Goal: Task Accomplishment & Management: Manage account settings

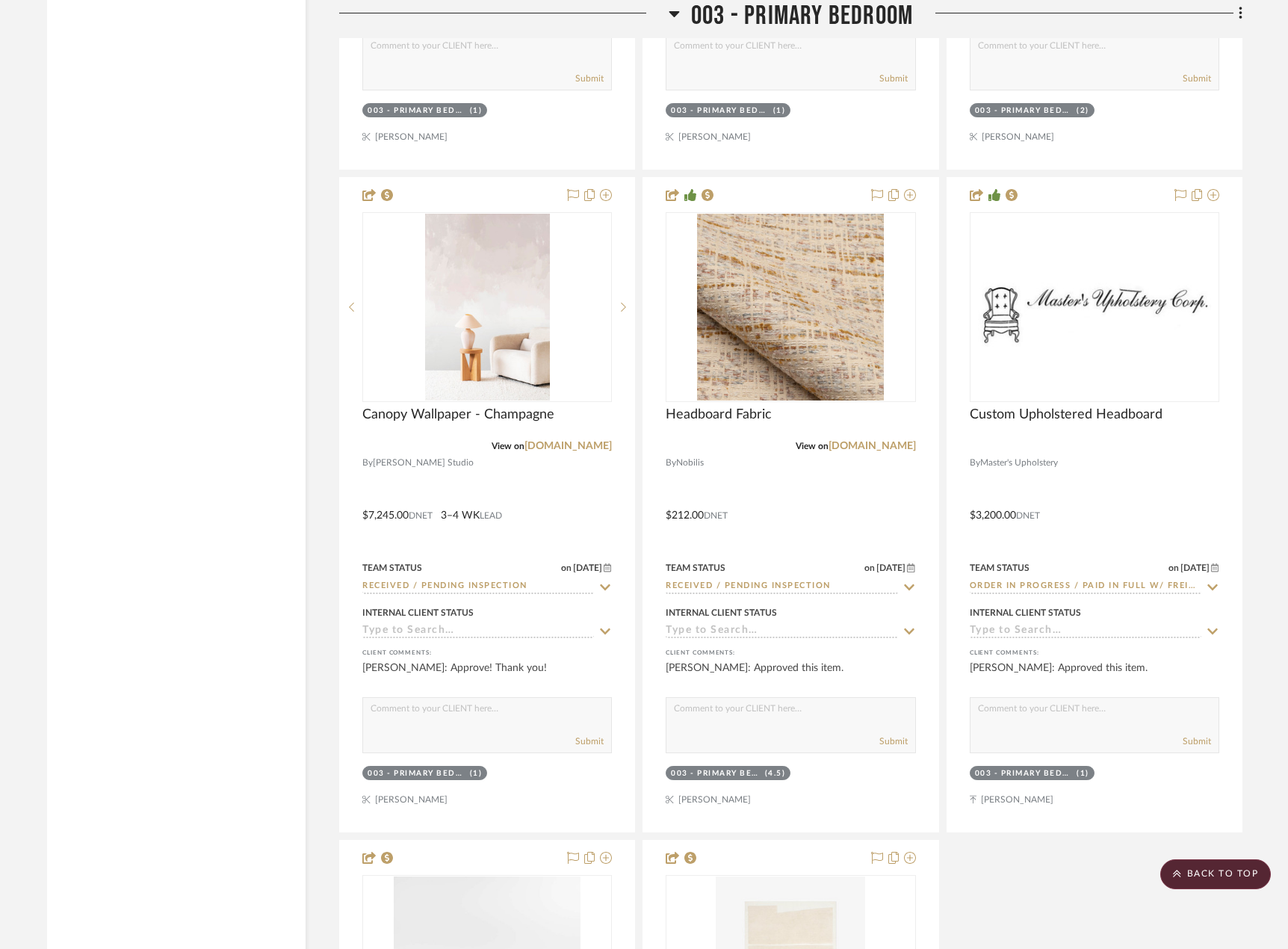
scroll to position [5798, 0]
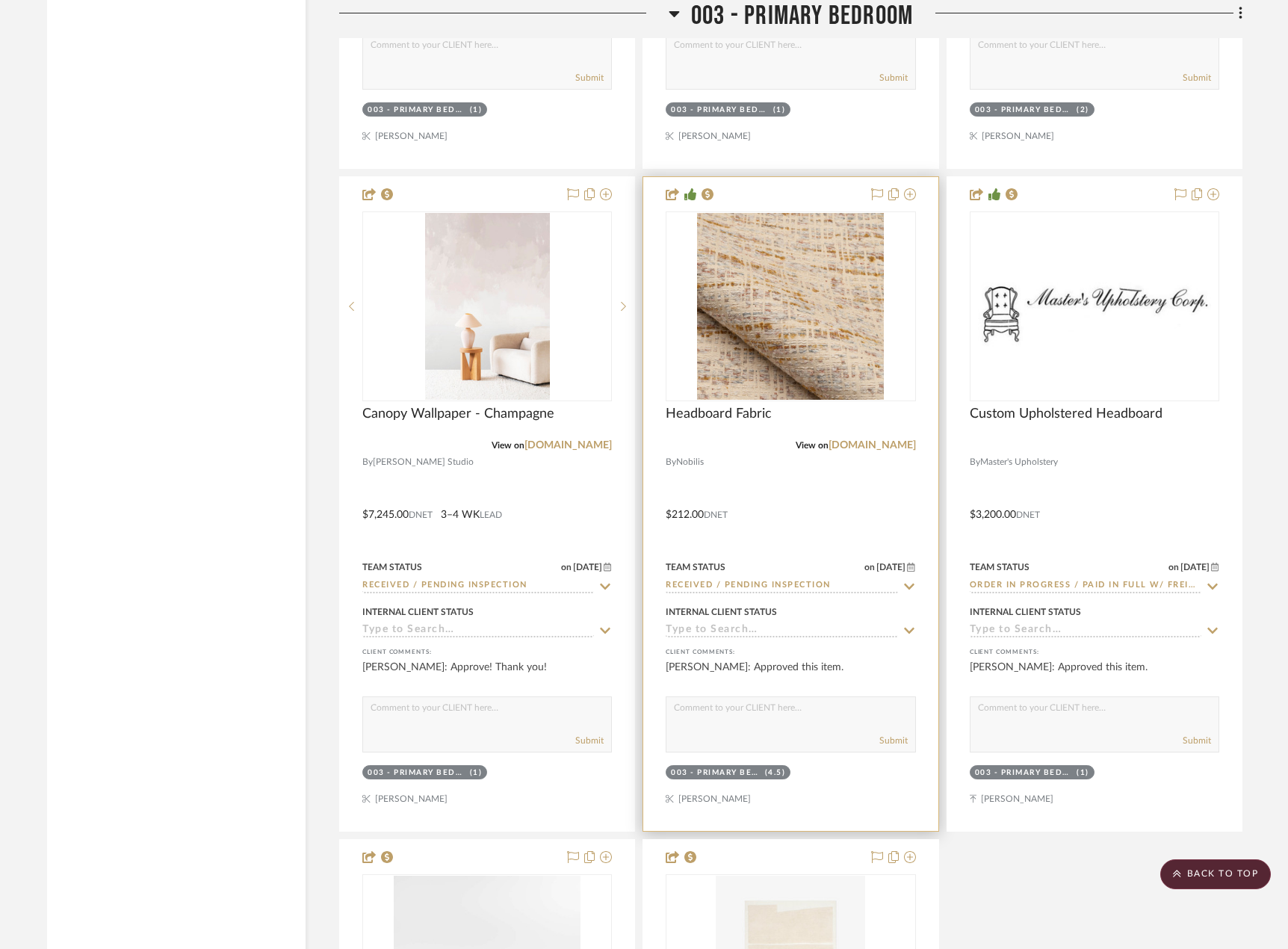
click at [844, 495] on div at bounding box center [790, 504] width 295 height 654
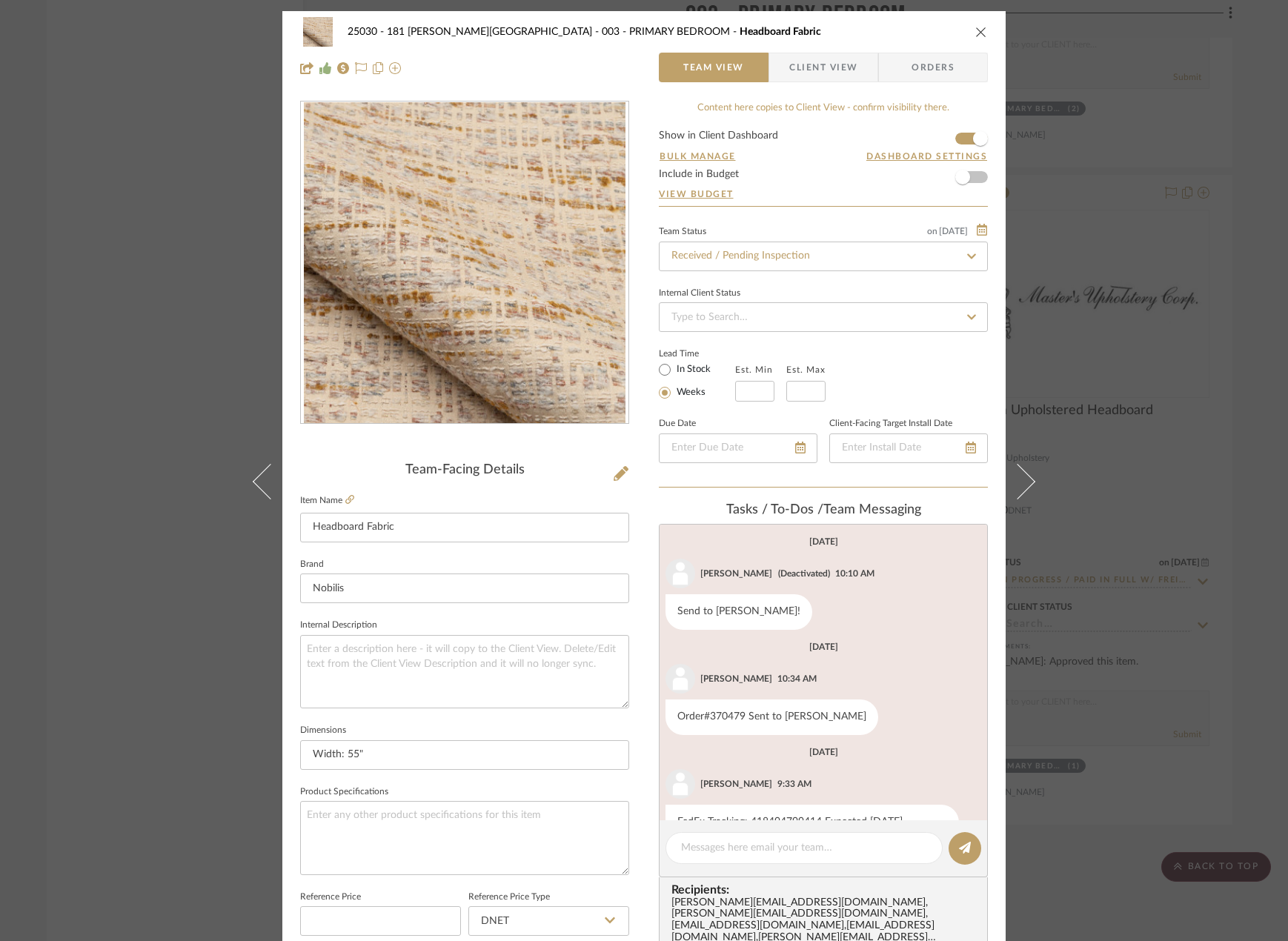
scroll to position [50, 0]
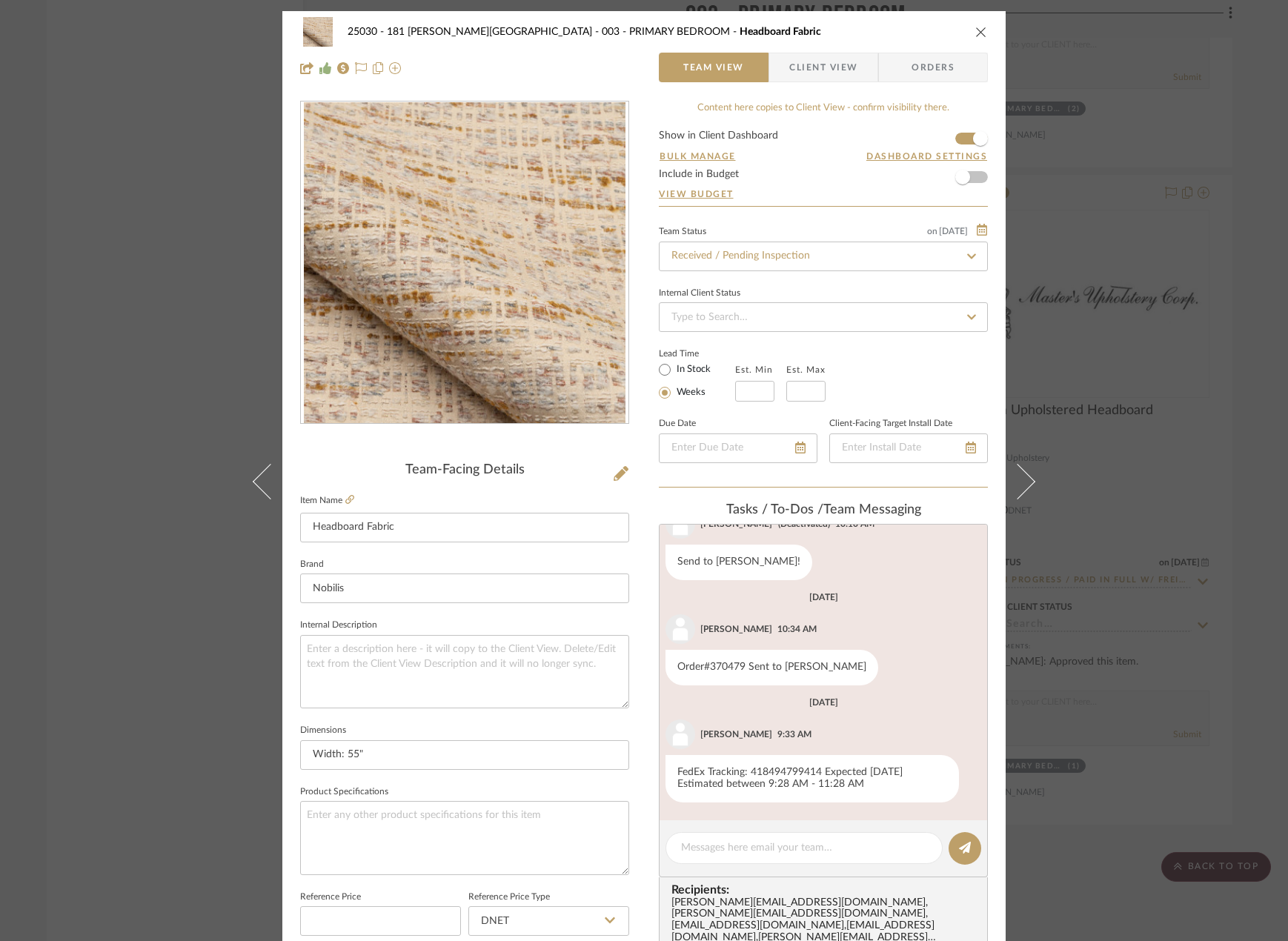
click at [186, 254] on div "25030 - 181 MacDougal - Baribeau 003 - PRIMARY BEDROOM Headboard Fabric Team Vi…" at bounding box center [644, 470] width 1288 height 941
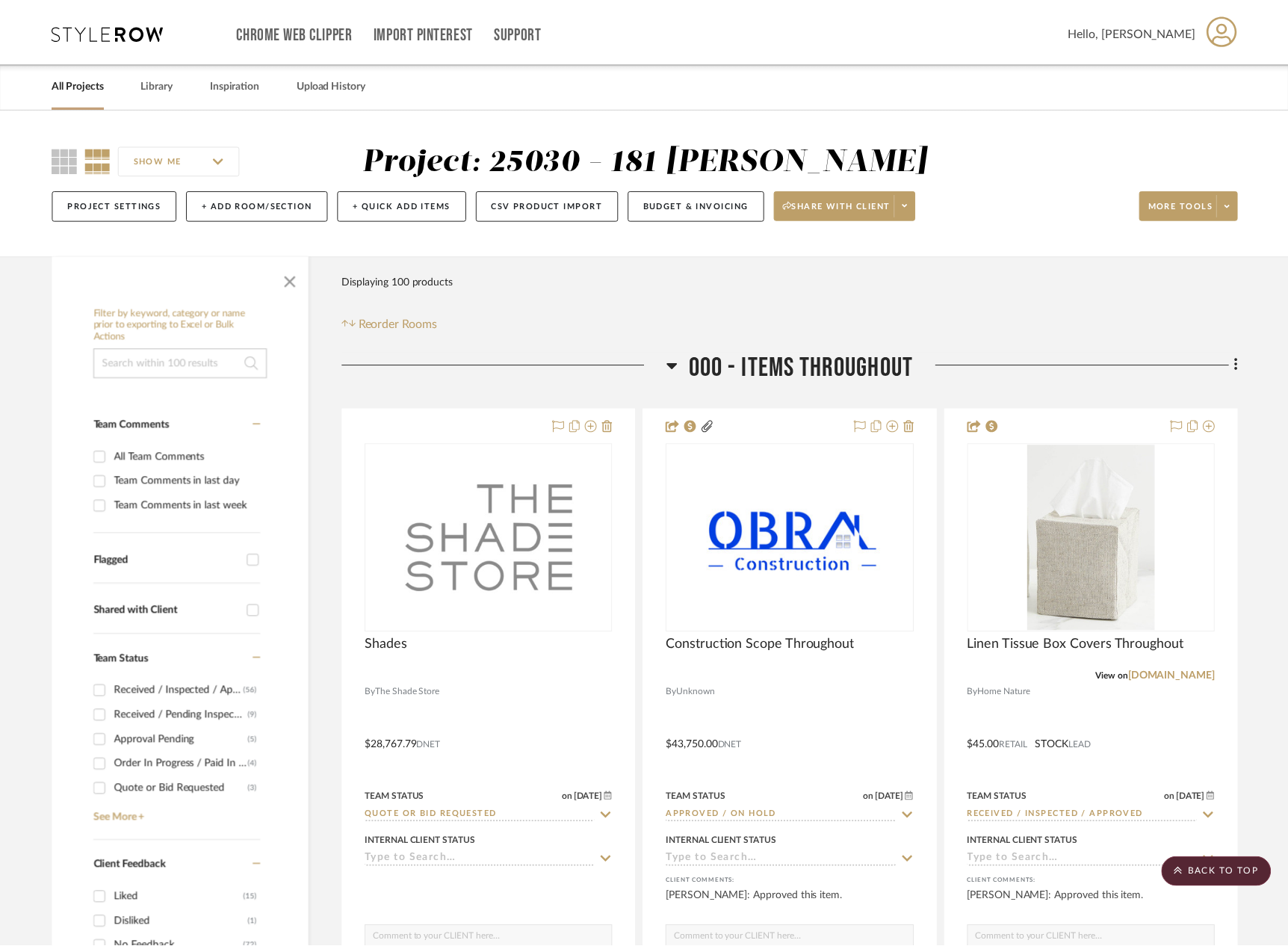
scroll to position [5798, 0]
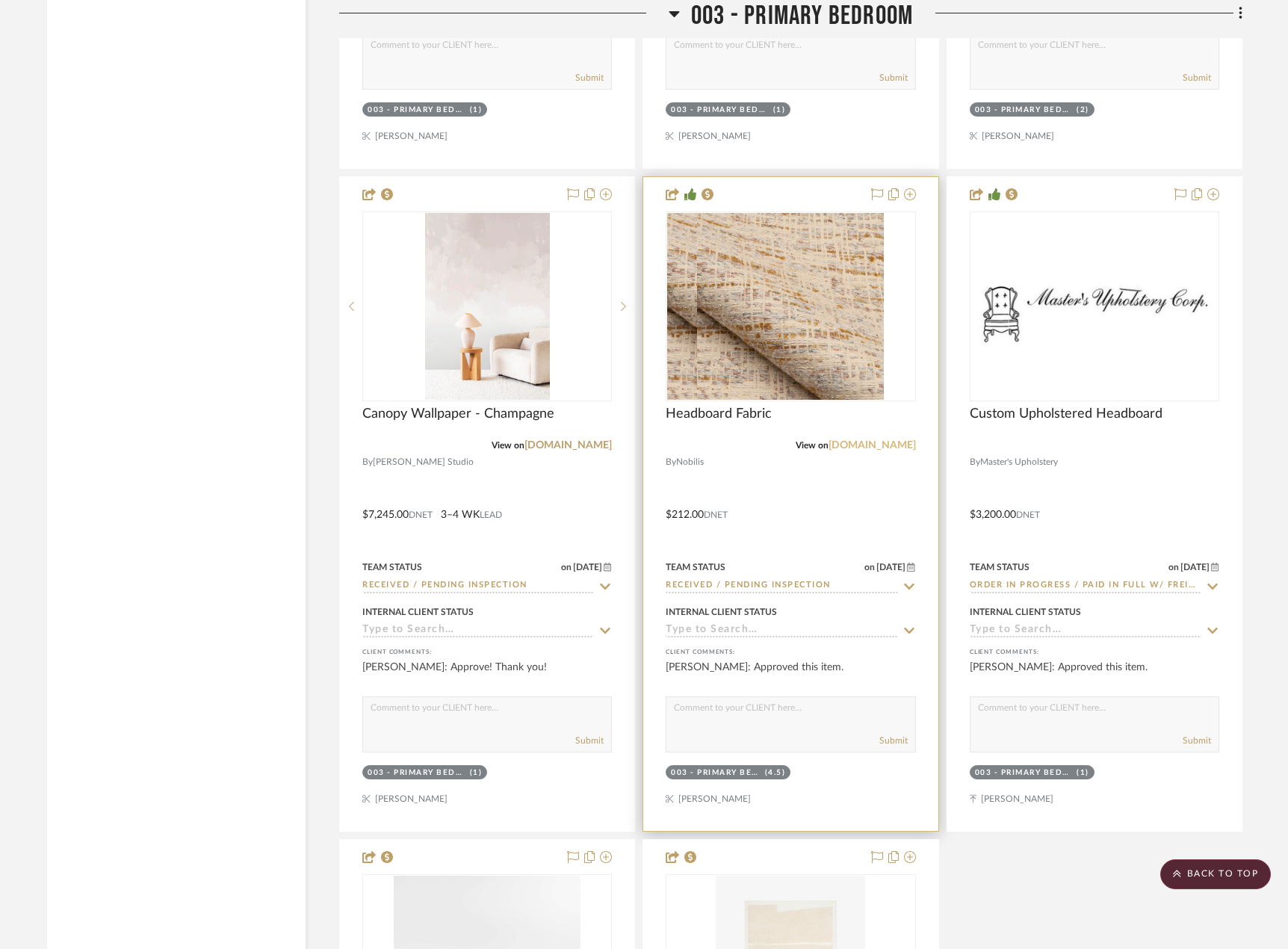
click at [889, 451] on link "nobilis.fr" at bounding box center [872, 445] width 87 height 11
click at [801, 528] on div at bounding box center [790, 504] width 295 height 654
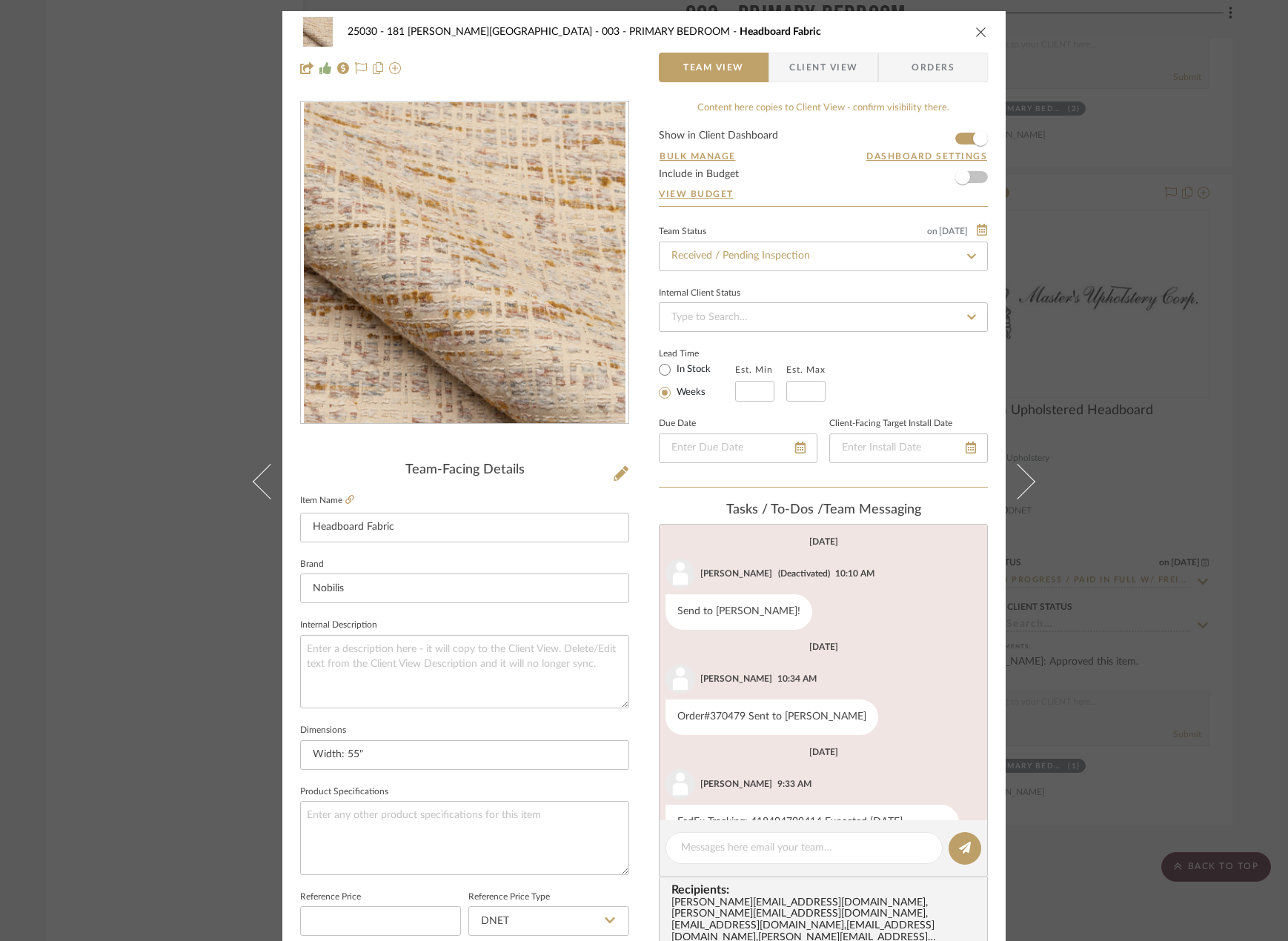
scroll to position [50, 0]
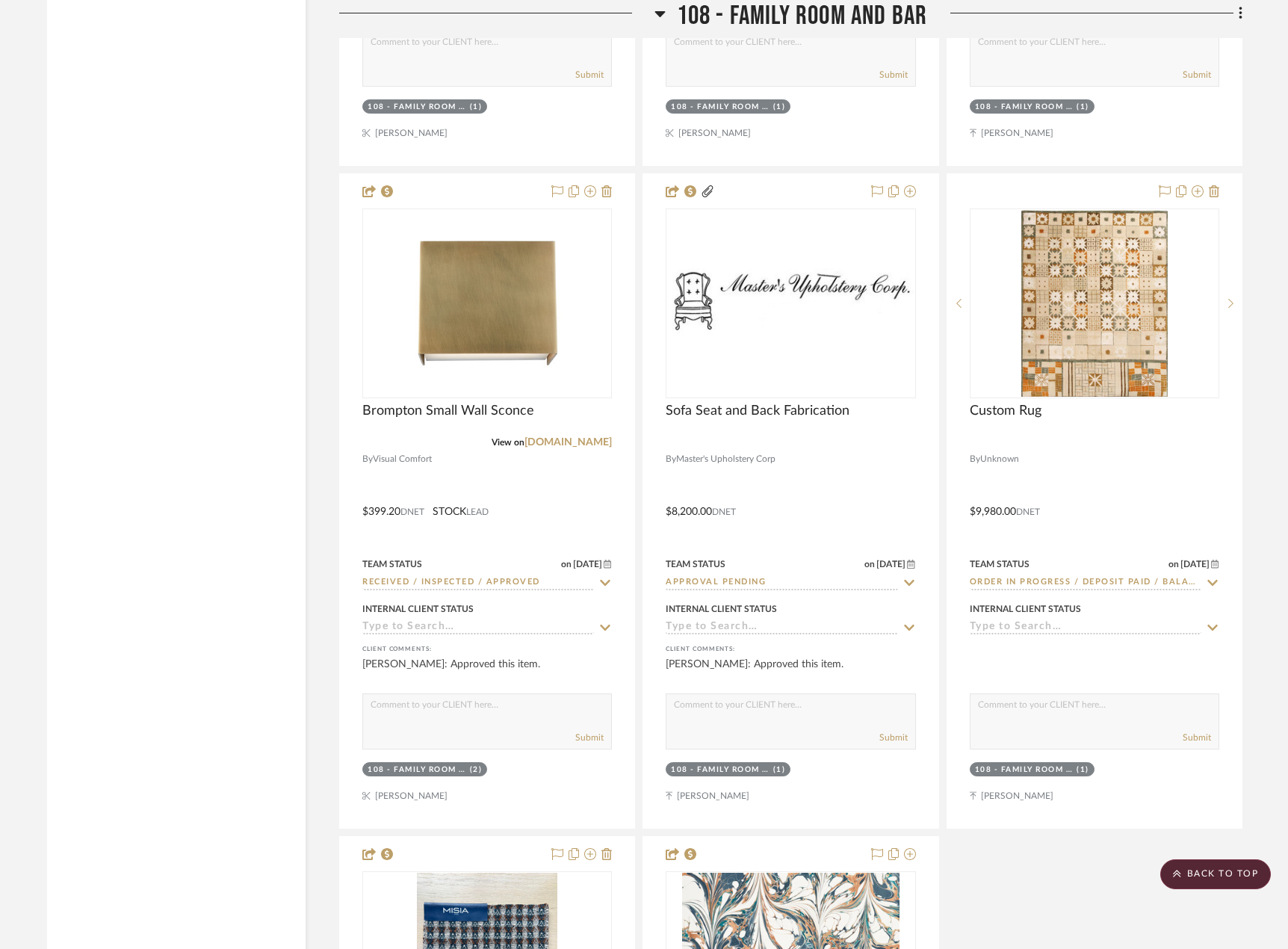
scroll to position [11583, 0]
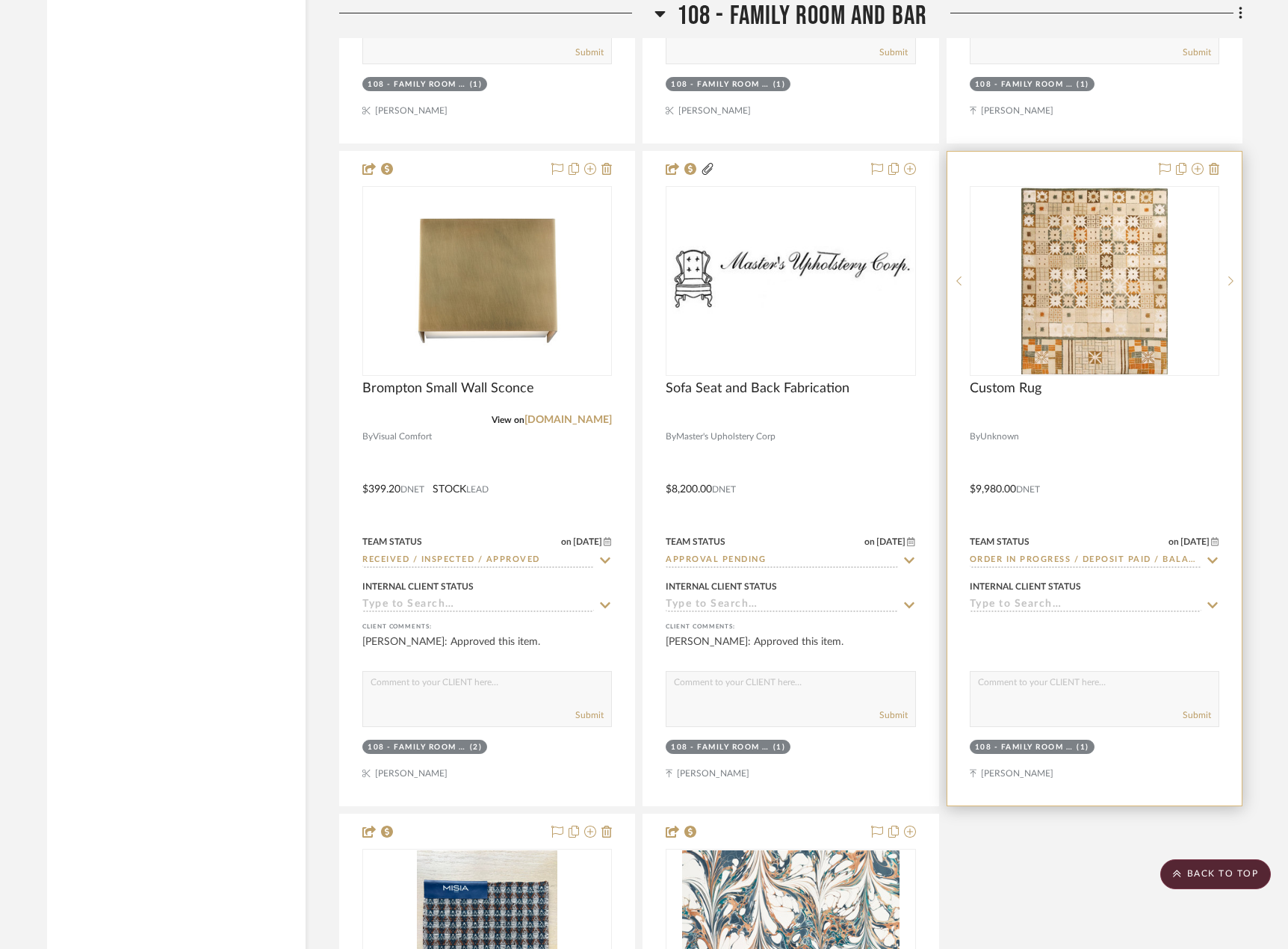
click at [1166, 440] on div at bounding box center [1094, 479] width 295 height 654
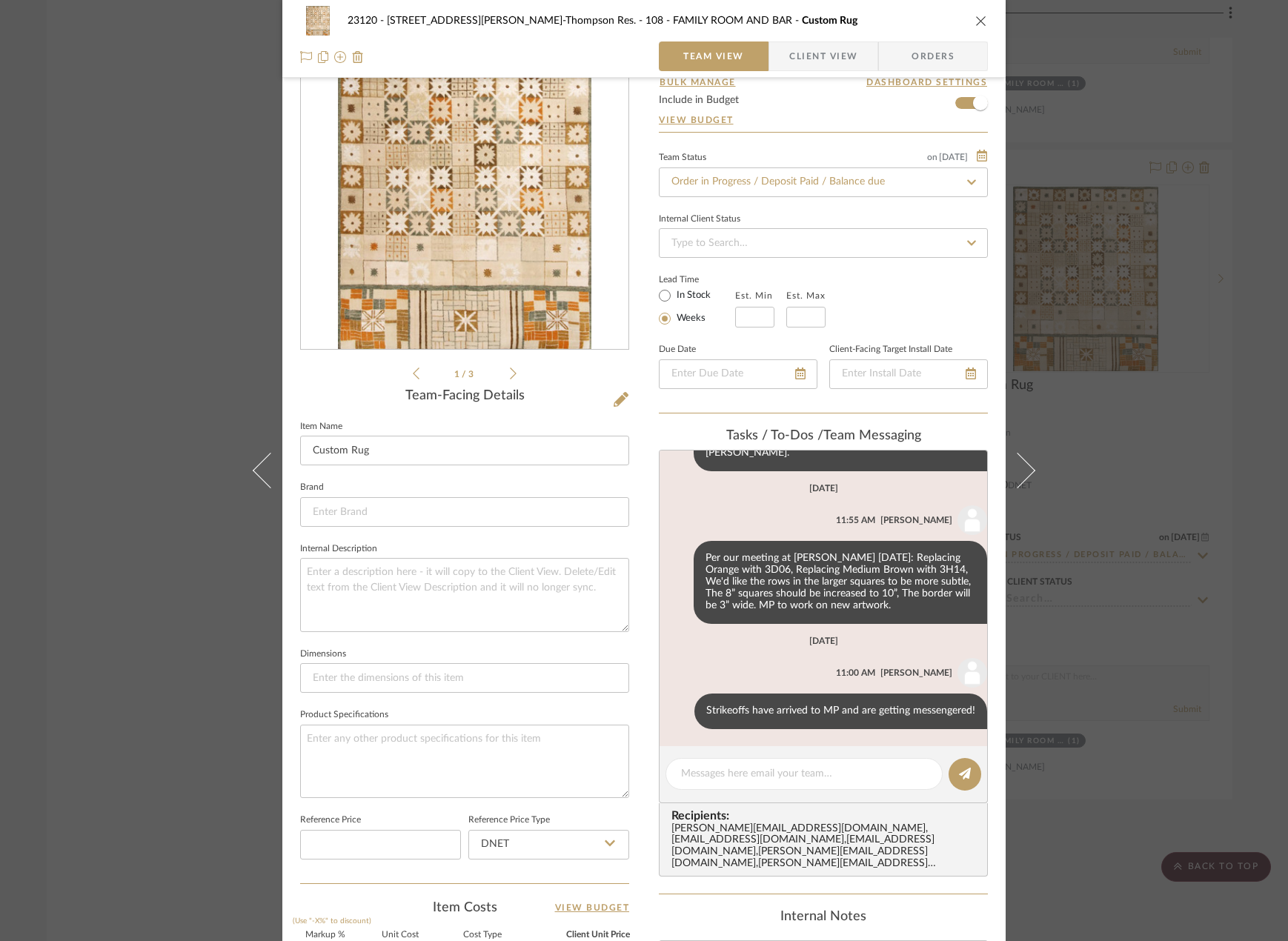
scroll to position [0, 0]
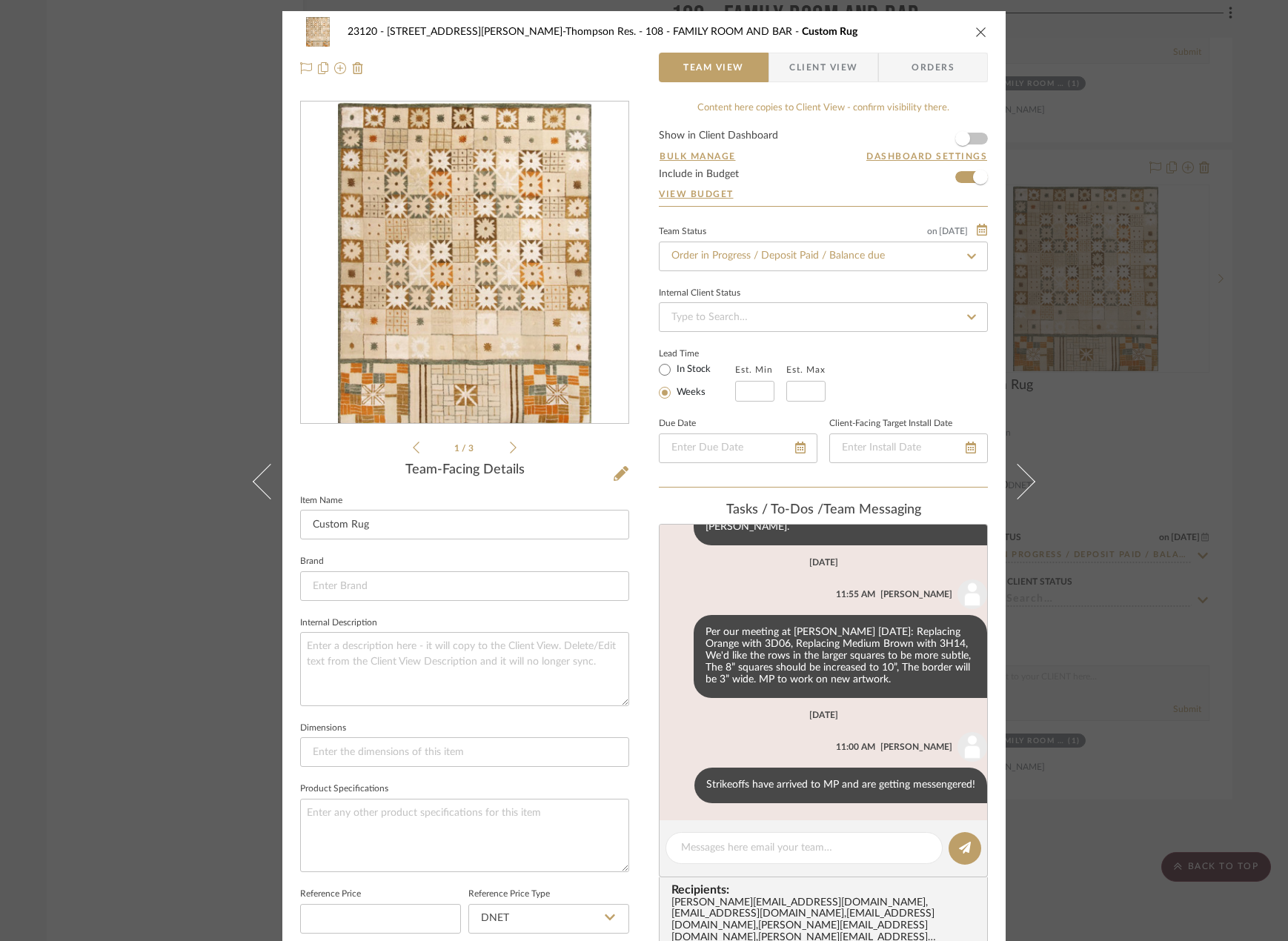
click at [211, 295] on div "23120 - [STREET_ADDRESS][PERSON_NAME]-Thompson Res. 108 - FAMILY ROOM AND BAR C…" at bounding box center [644, 470] width 1288 height 941
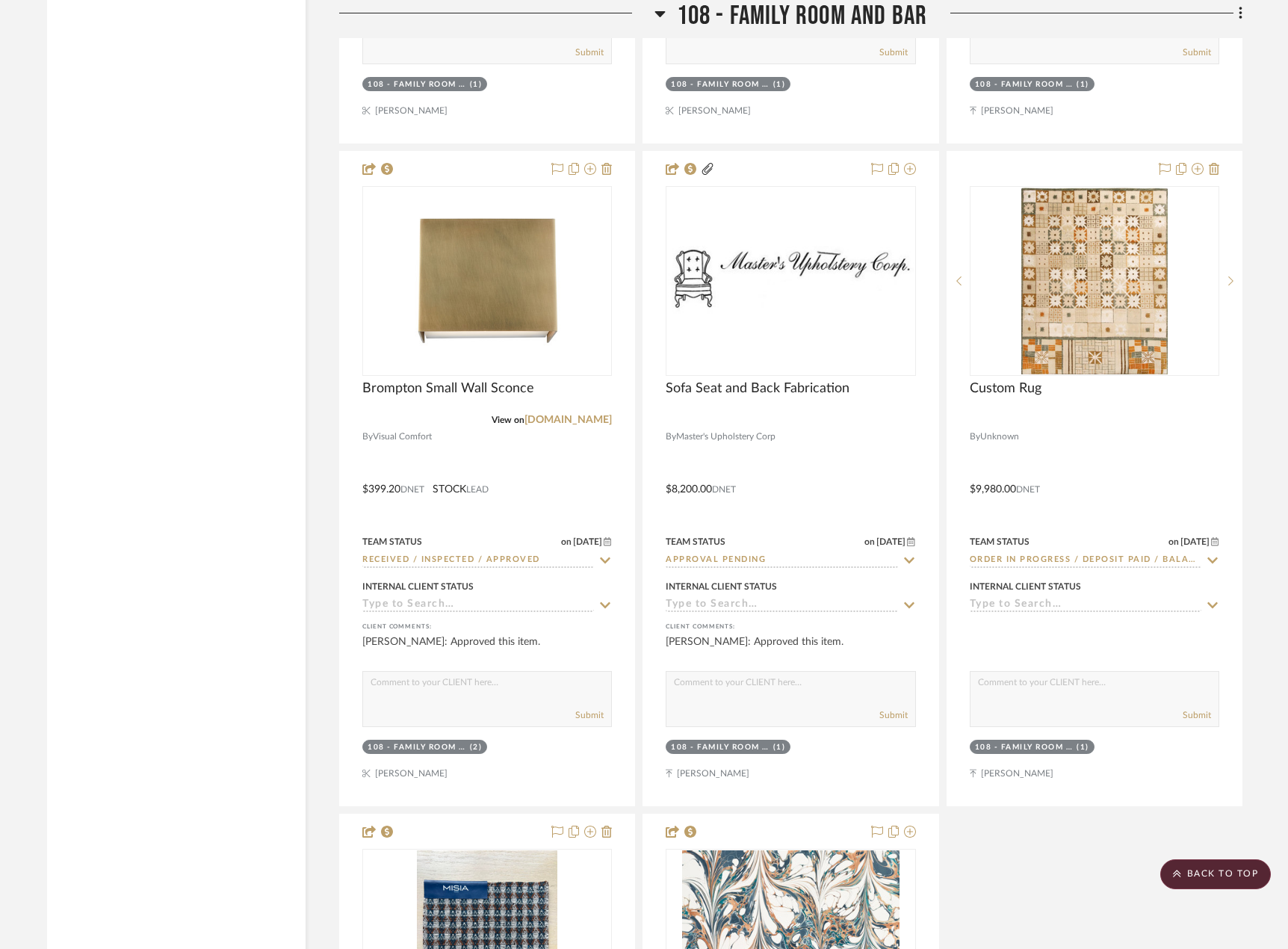
scroll to position [11505, 0]
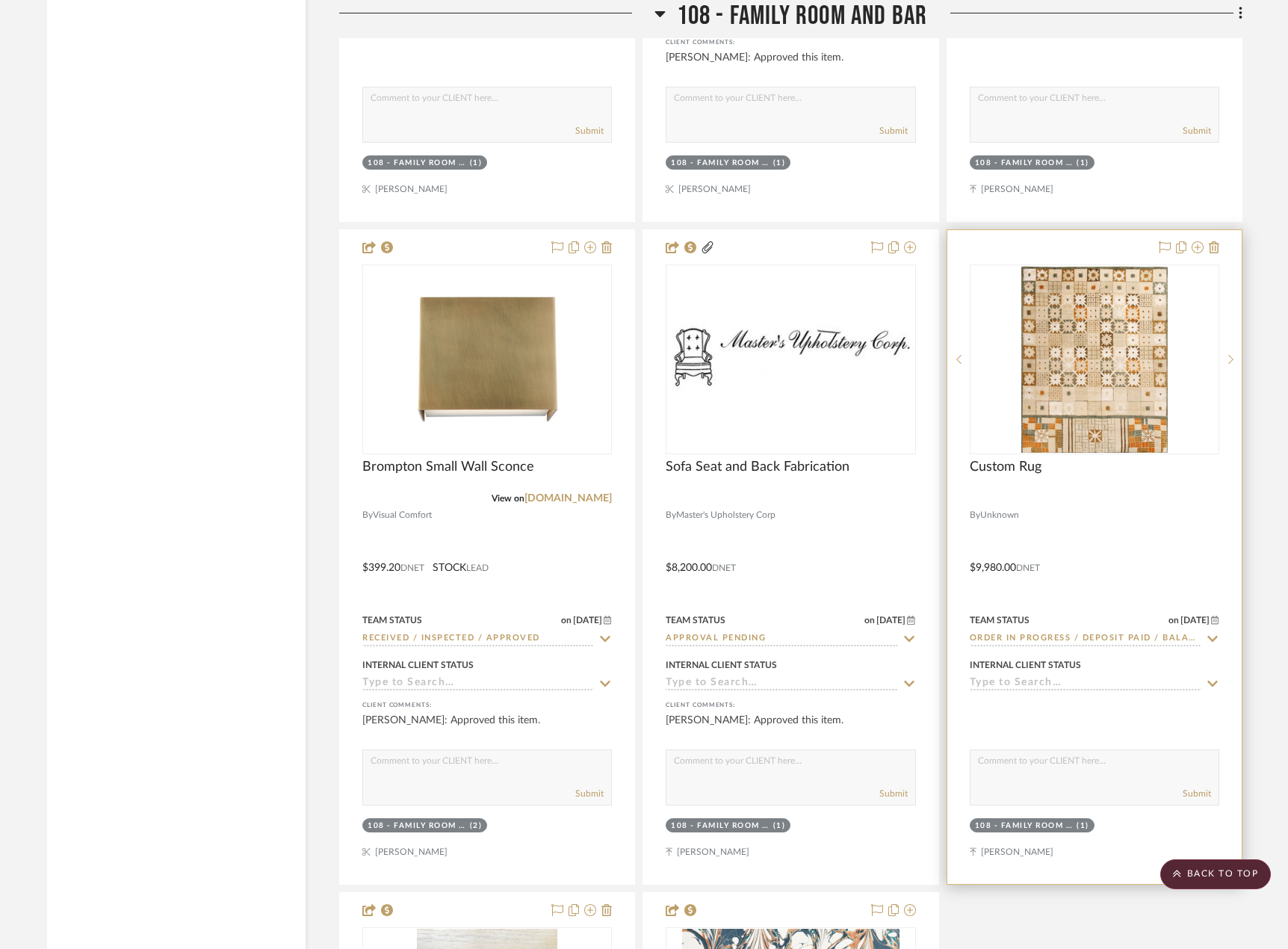
click at [1162, 547] on div at bounding box center [1094, 557] width 295 height 654
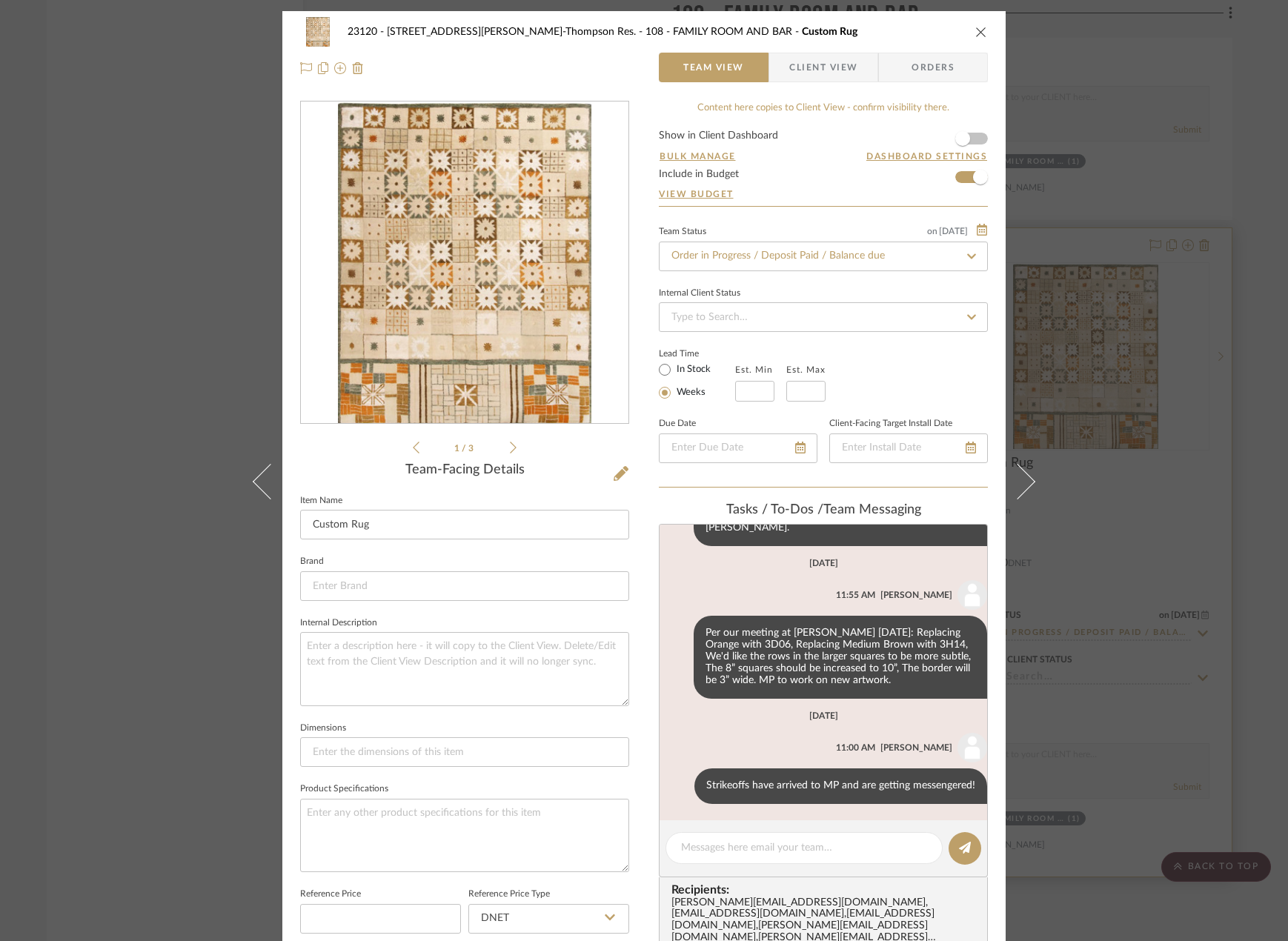
scroll to position [225, 0]
click at [614, 471] on icon at bounding box center [621, 473] width 15 height 15
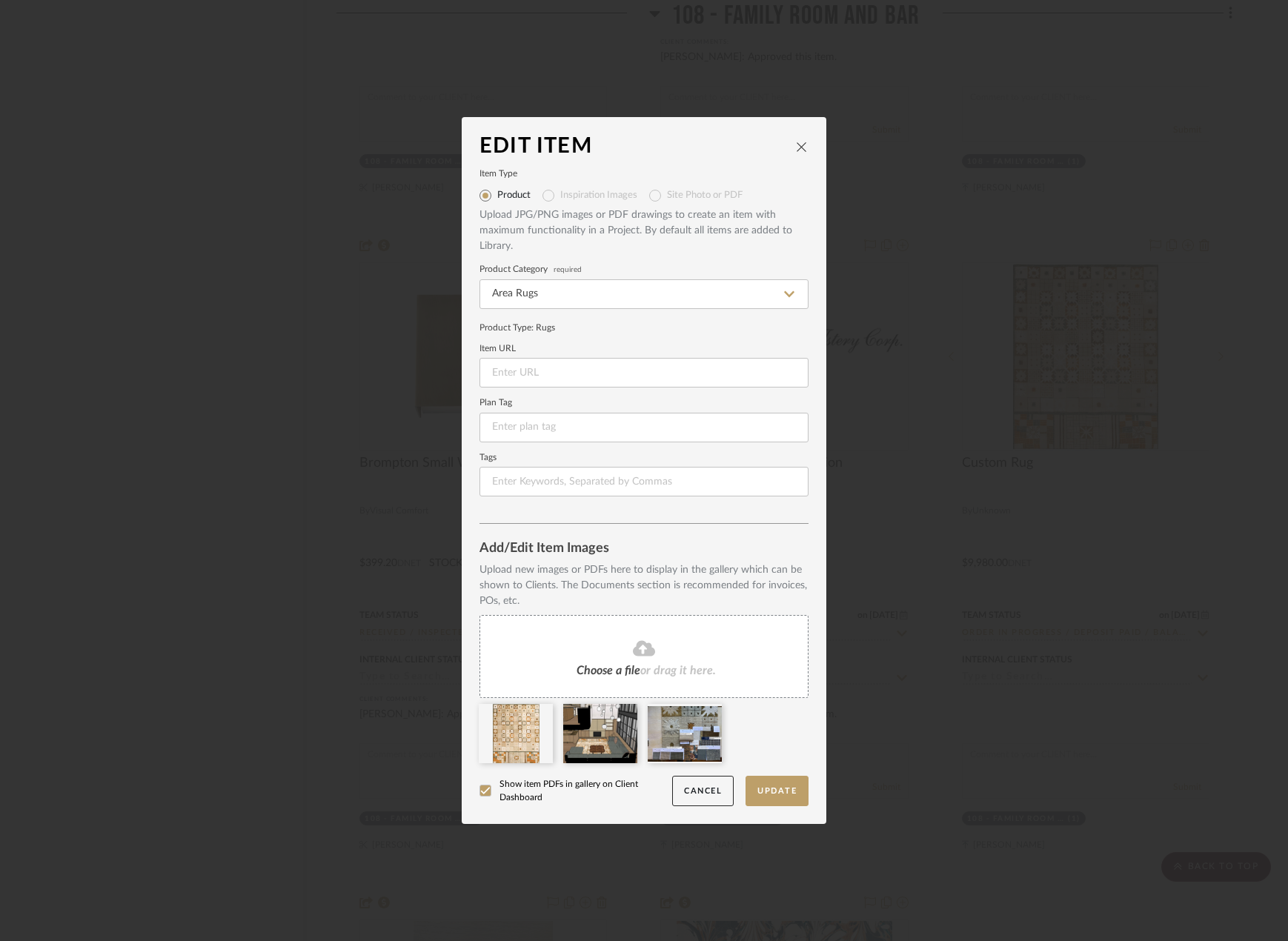
click at [608, 638] on div "Choose a file or drag it here." at bounding box center [644, 655] width 329 height 83
click at [586, 618] on div "Choose a file or drag it here." at bounding box center [644, 655] width 329 height 83
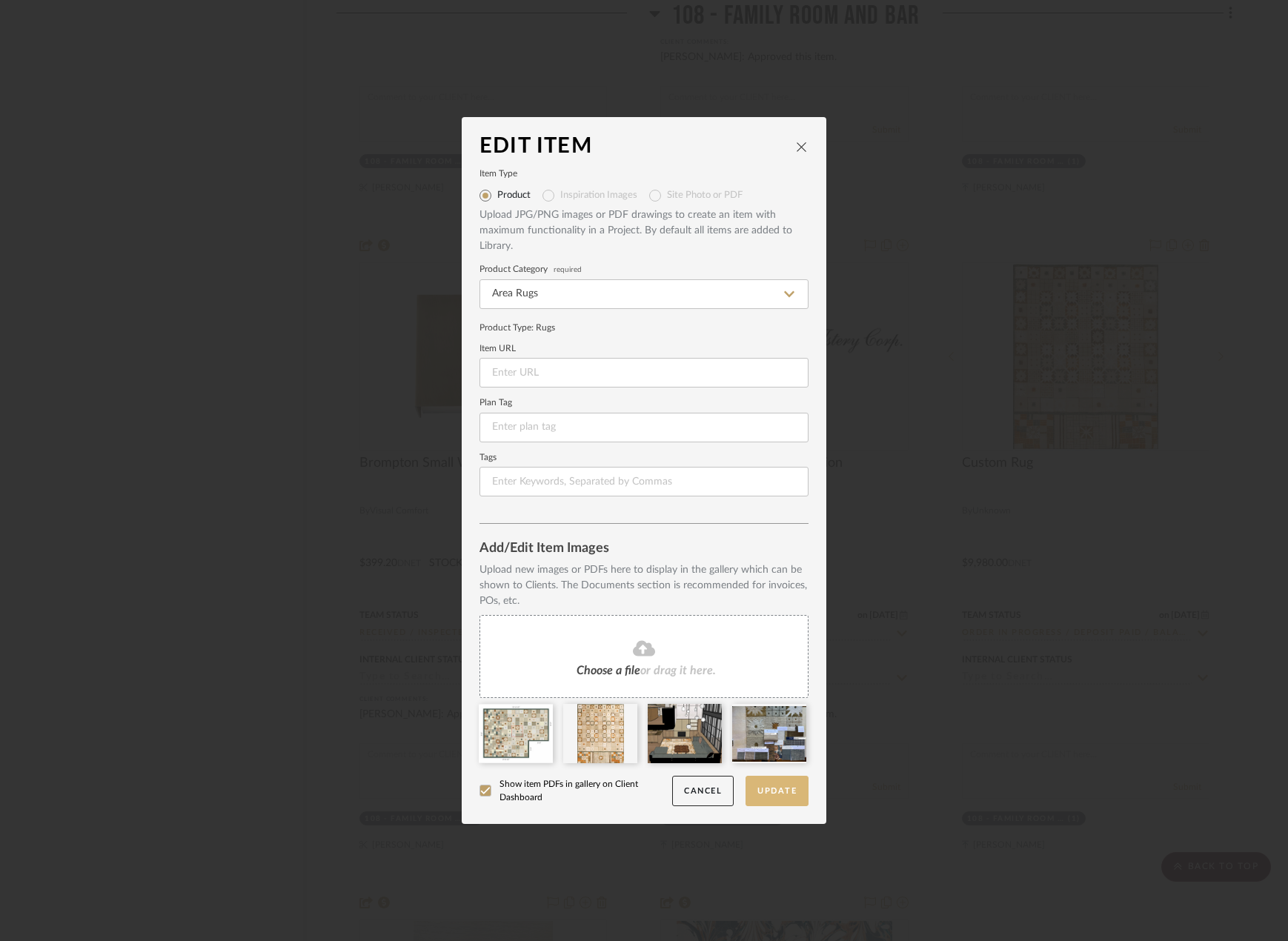
click at [771, 790] on button "Update" at bounding box center [777, 790] width 63 height 30
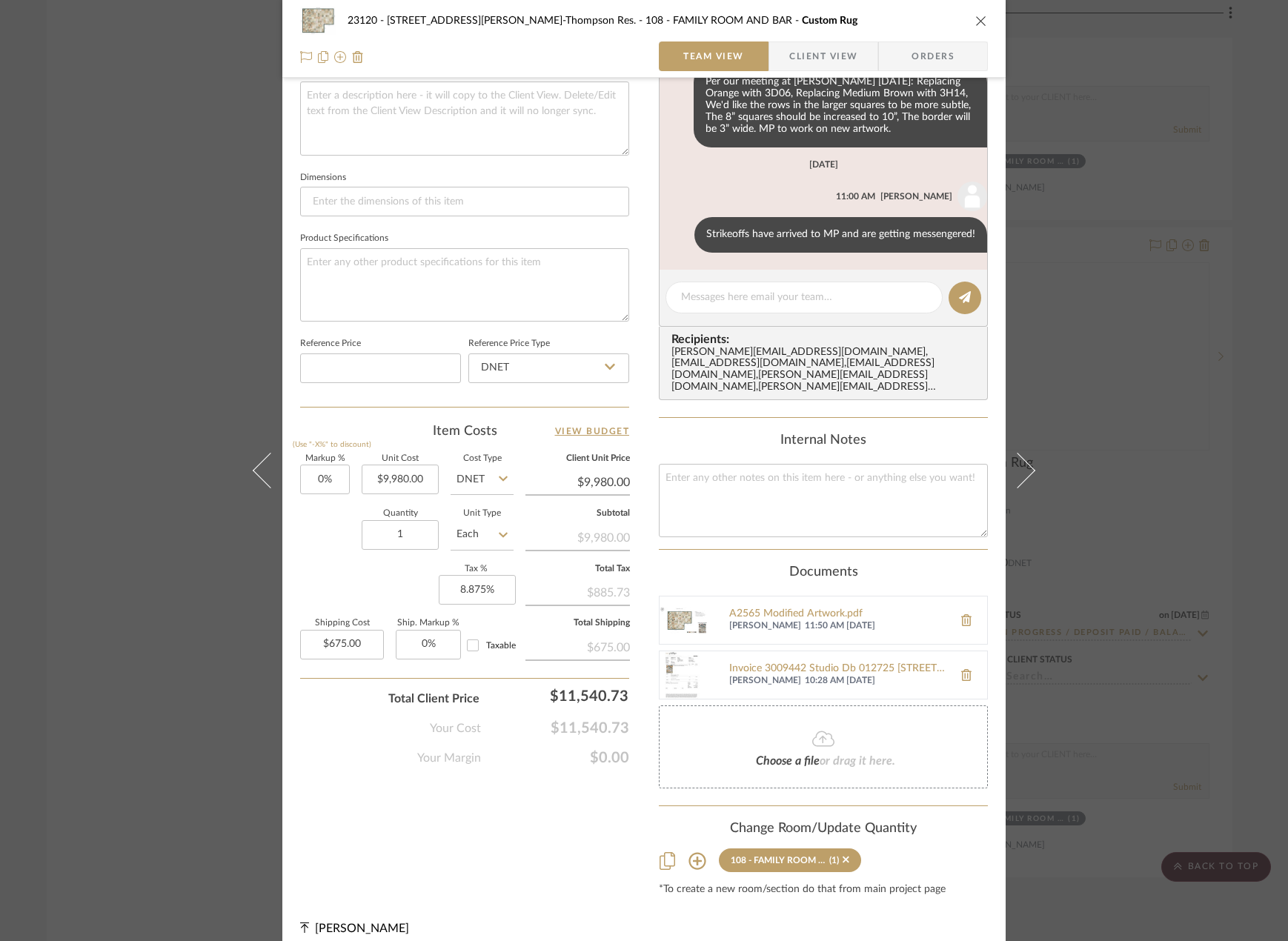
scroll to position [553, 0]
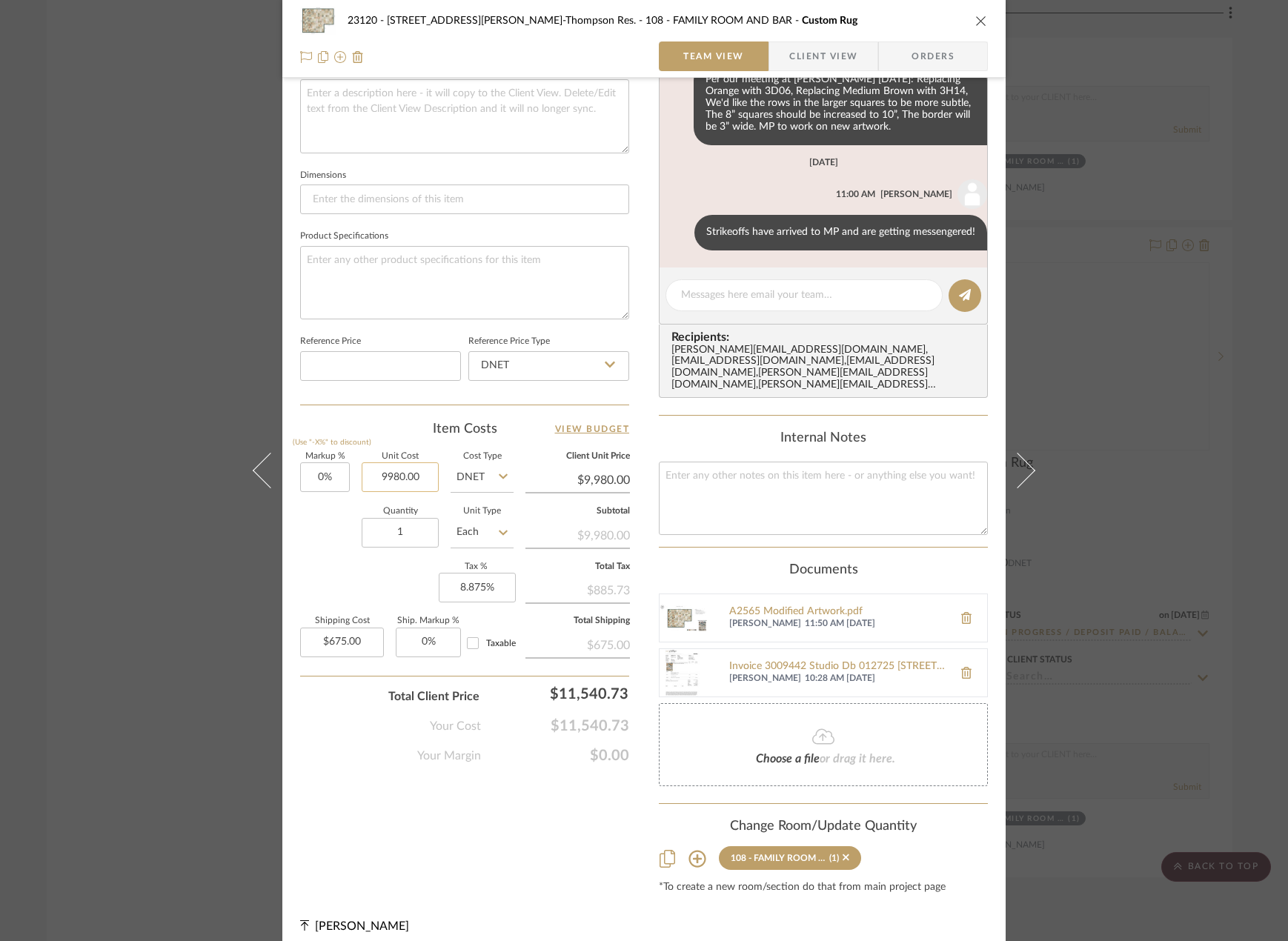
click at [390, 477] on input "9980.00" at bounding box center [399, 477] width 77 height 30
type input "$10,230.00"
click at [348, 537] on div "Quantity 1 Unit Type Each" at bounding box center [407, 534] width 214 height 52
type input "$10,230.00"
click at [344, 637] on input "675.00" at bounding box center [342, 642] width 84 height 30
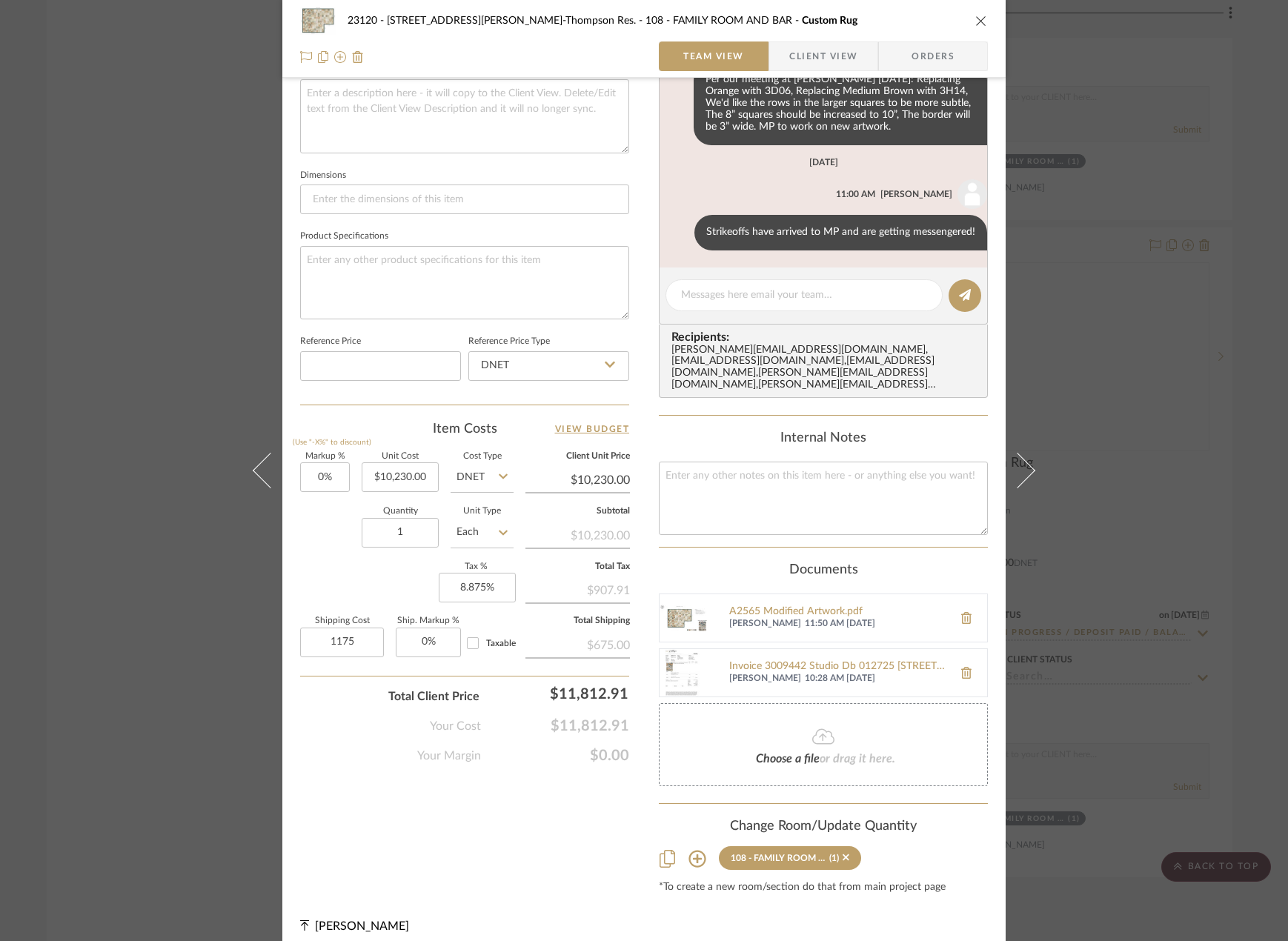
type input "$1,175.00"
click at [419, 809] on div "Family R...aterials.pdf Family R...aterials.pdf 1 / 4 Team-Facing Details Item …" at bounding box center [464, 221] width 329 height 1346
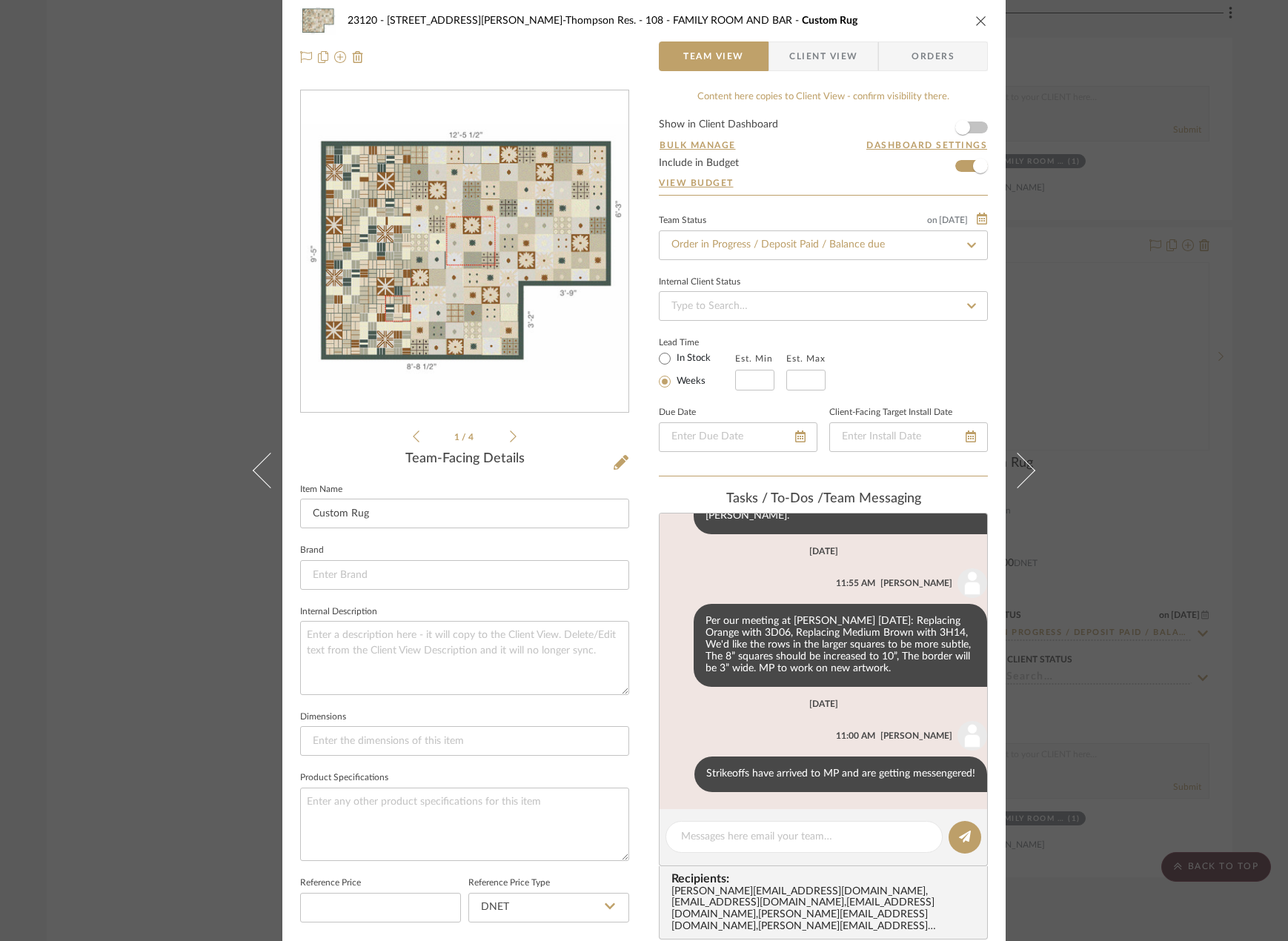
scroll to position [0, 0]
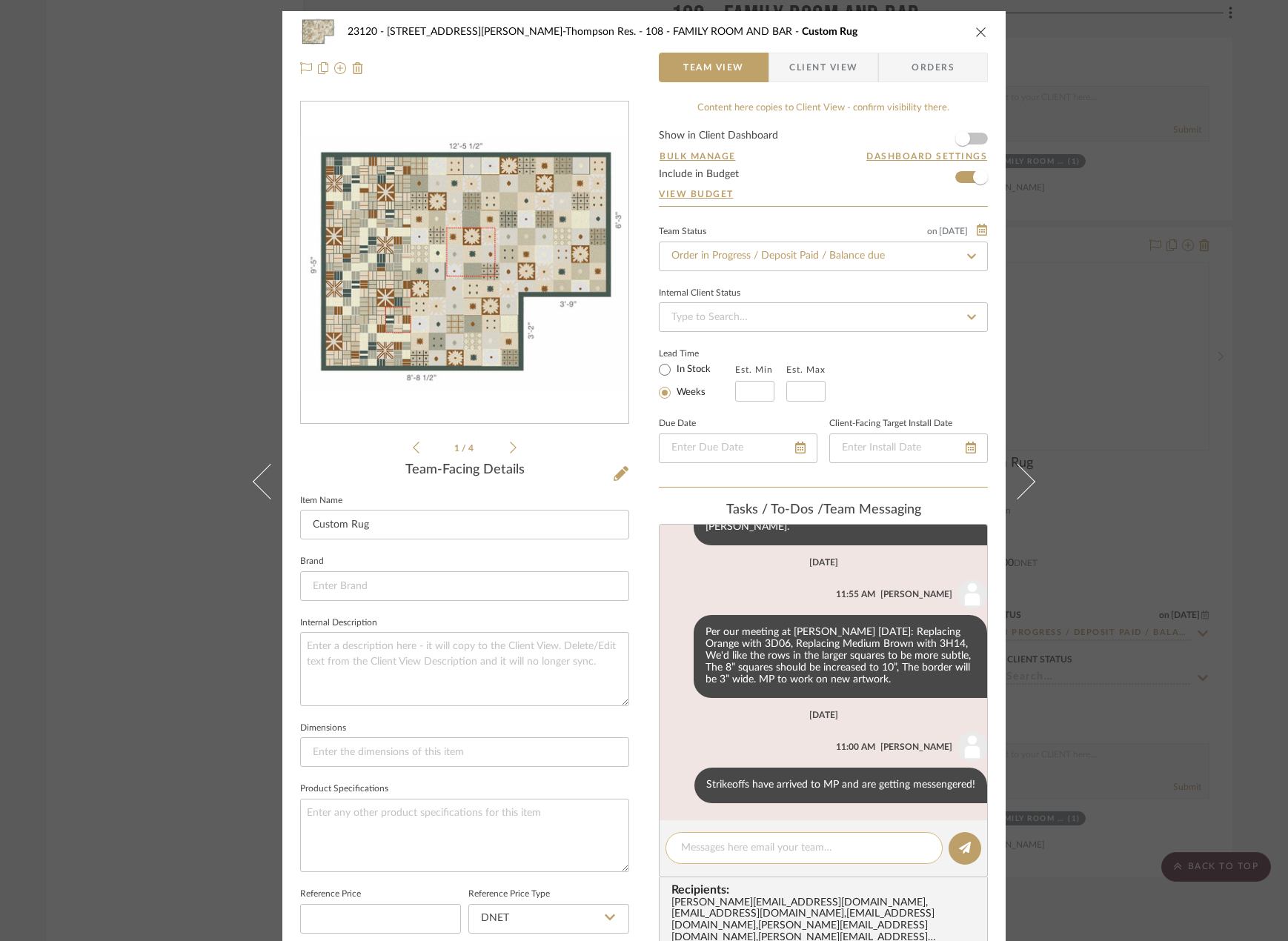
click at [705, 849] on textarea at bounding box center [803, 848] width 246 height 16
type textarea "Pricing has been updated per [PERSON_NAME]'s most recent quote"
click at [968, 843] on button at bounding box center [966, 849] width 33 height 33
